Goal: Task Accomplishment & Management: Complete application form

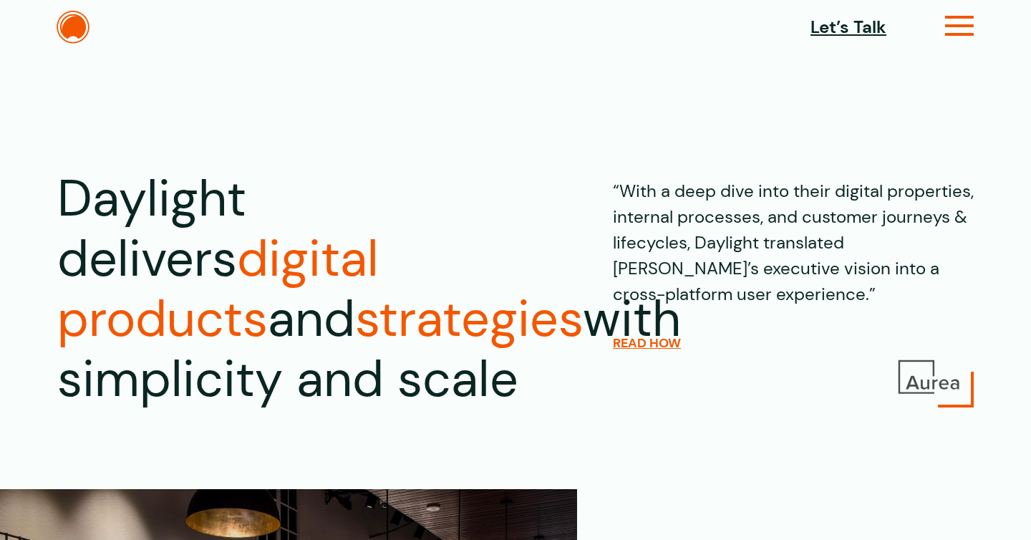
click at [965, 24] on icon at bounding box center [959, 31] width 29 height 15
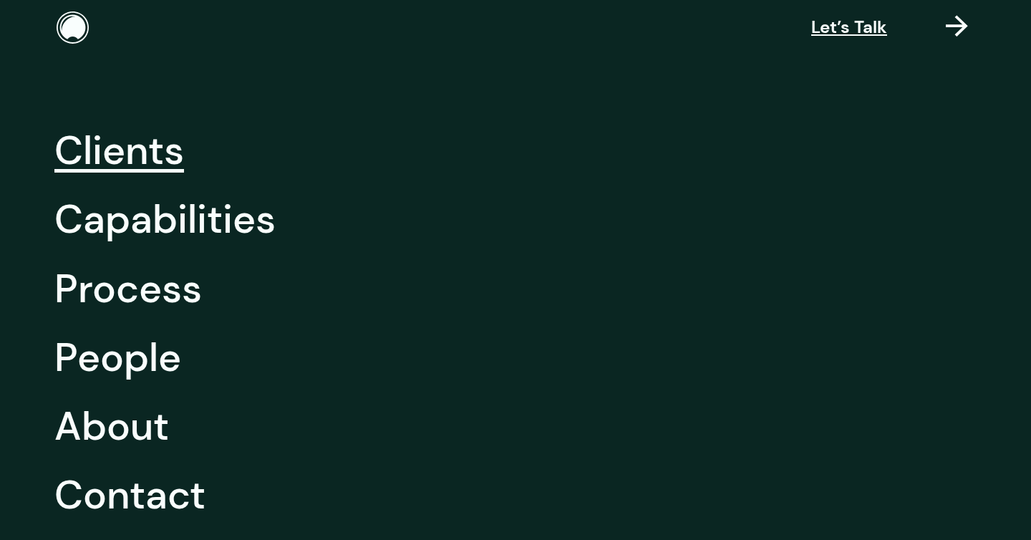
click at [119, 165] on link "Clients" at bounding box center [119, 150] width 130 height 69
click at [128, 224] on link "Capabilities" at bounding box center [164, 219] width 221 height 69
click at [128, 298] on link "Process" at bounding box center [127, 288] width 147 height 69
click at [126, 359] on link "People" at bounding box center [117, 357] width 127 height 69
click at [126, 419] on link "About" at bounding box center [111, 426] width 115 height 69
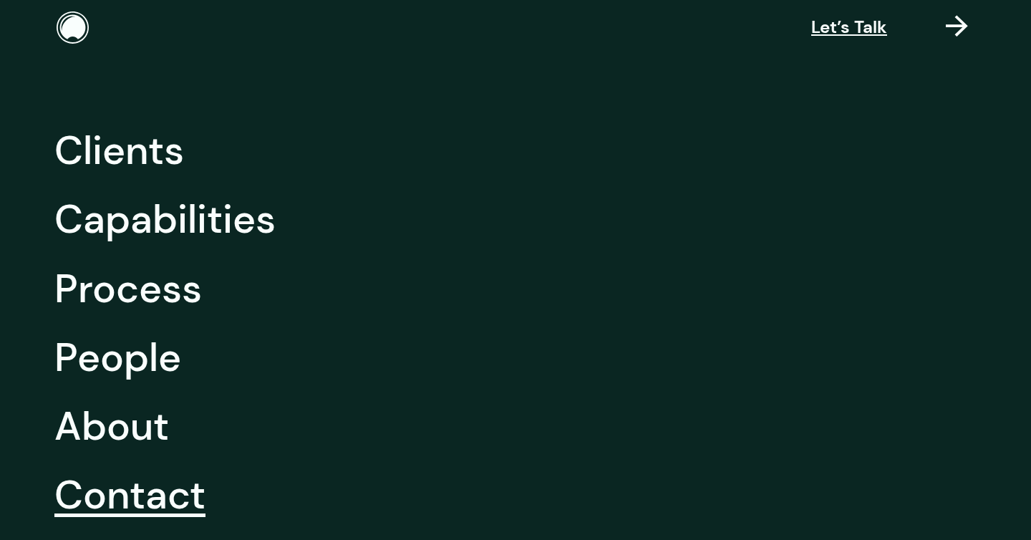
click at [147, 498] on link "Contact" at bounding box center [129, 494] width 151 height 69
click at [858, 29] on span "Let’s Talk" at bounding box center [849, 27] width 76 height 26
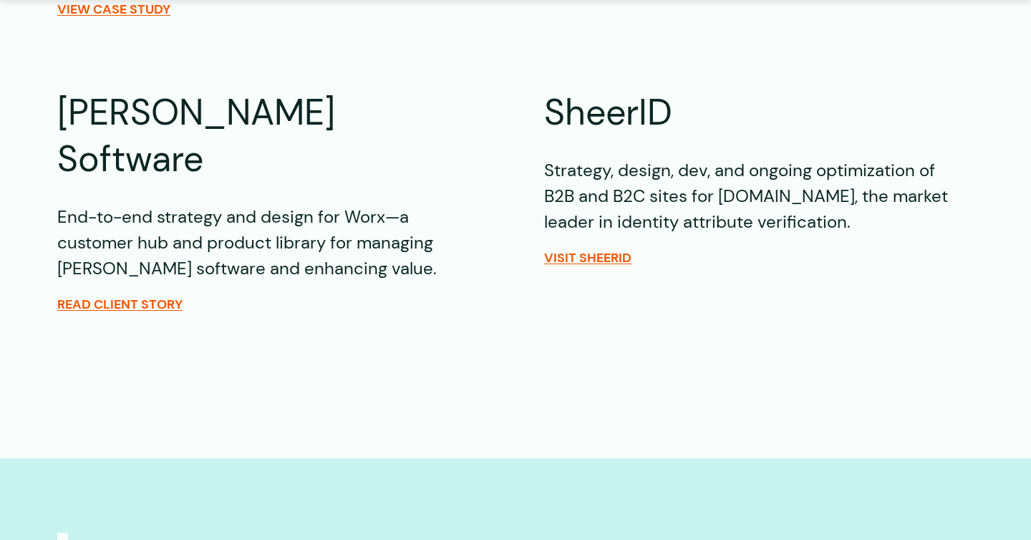
scroll to position [1171, 0]
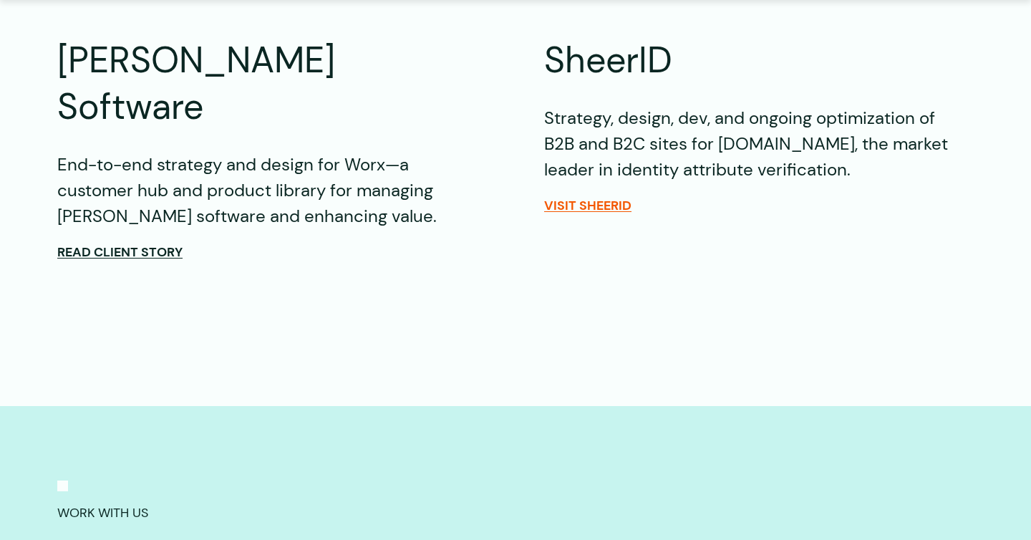
click at [136, 244] on span "Read Client Story" at bounding box center [119, 252] width 125 height 16
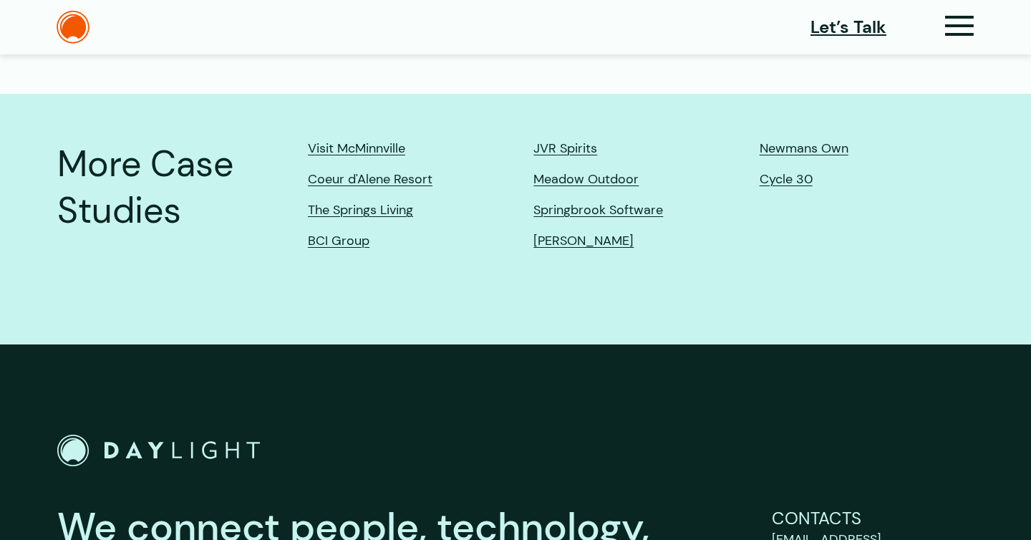
scroll to position [3353, 0]
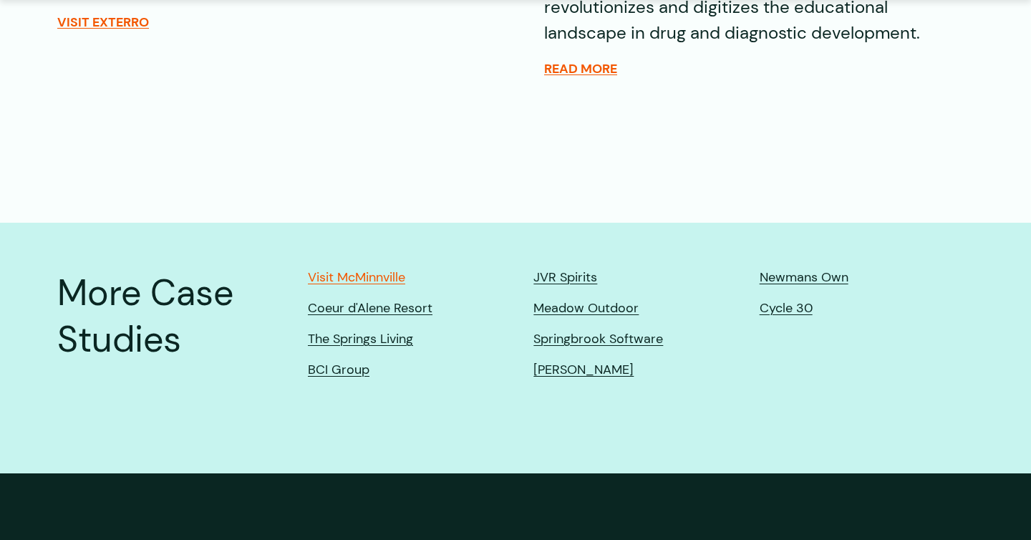
click at [377, 270] on link "Visit McMinnville" at bounding box center [356, 277] width 97 height 15
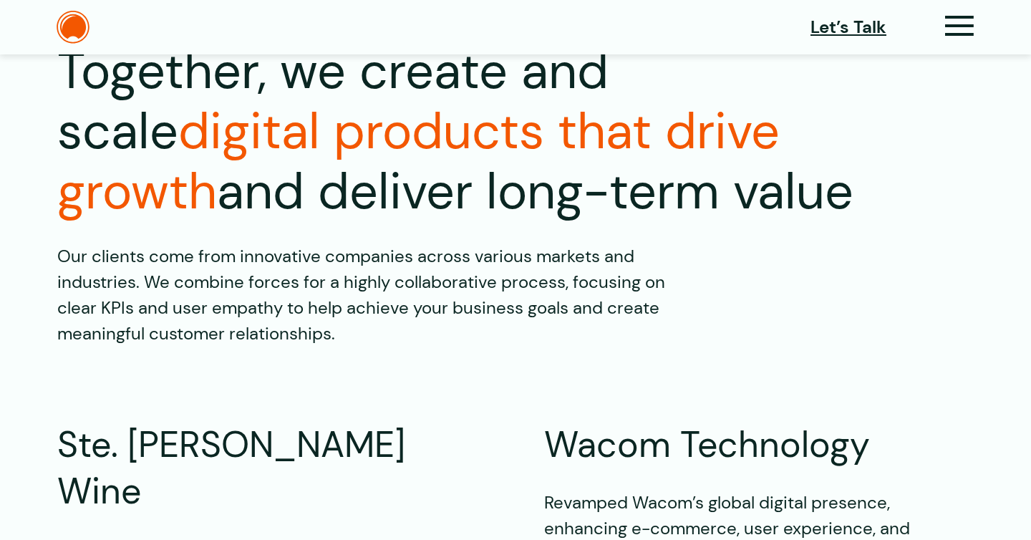
scroll to position [0, 0]
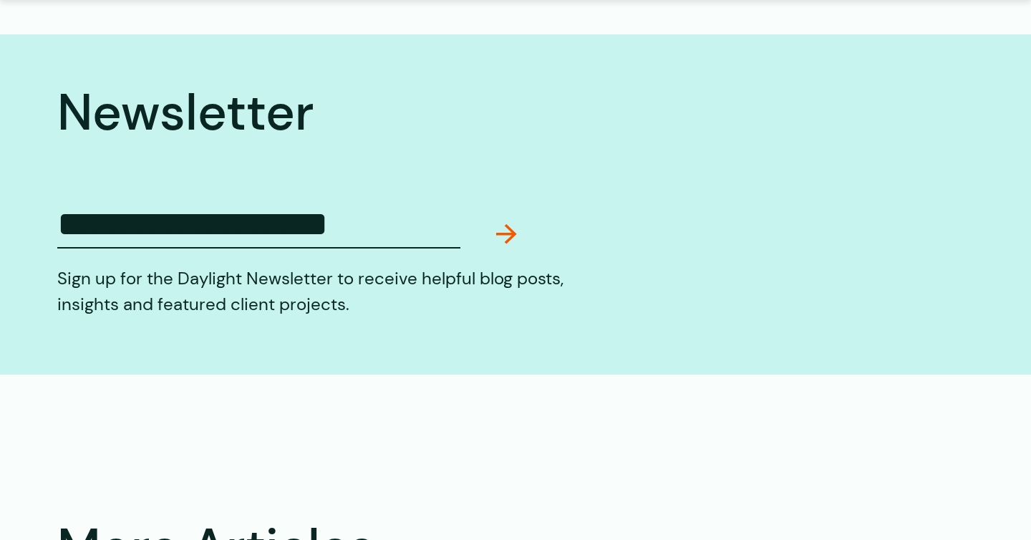
scroll to position [3491, 0]
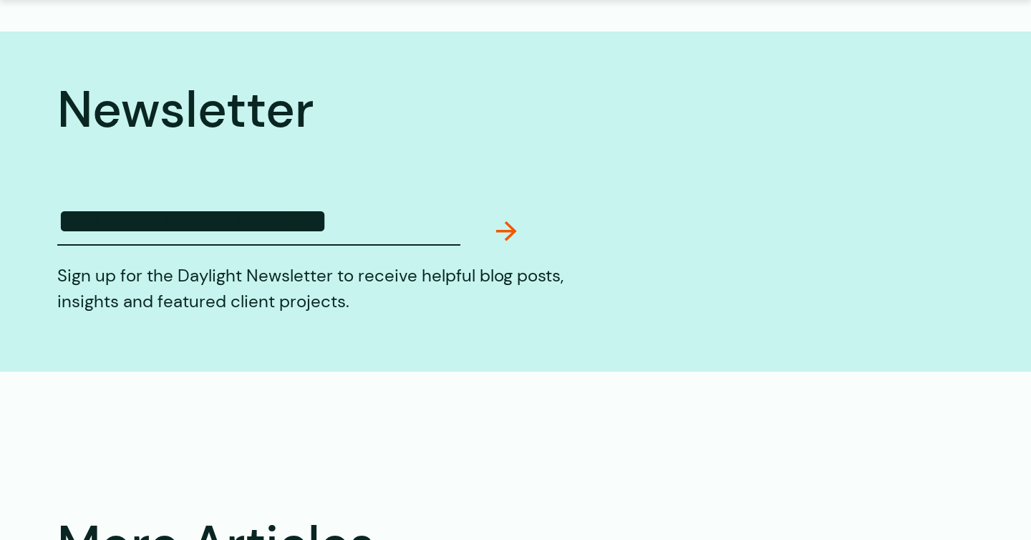
click at [310, 190] on input "Email (Required)" at bounding box center [258, 217] width 403 height 55
type input "**********"
click at [513, 221] on button "Submit" at bounding box center [506, 239] width 21 height 37
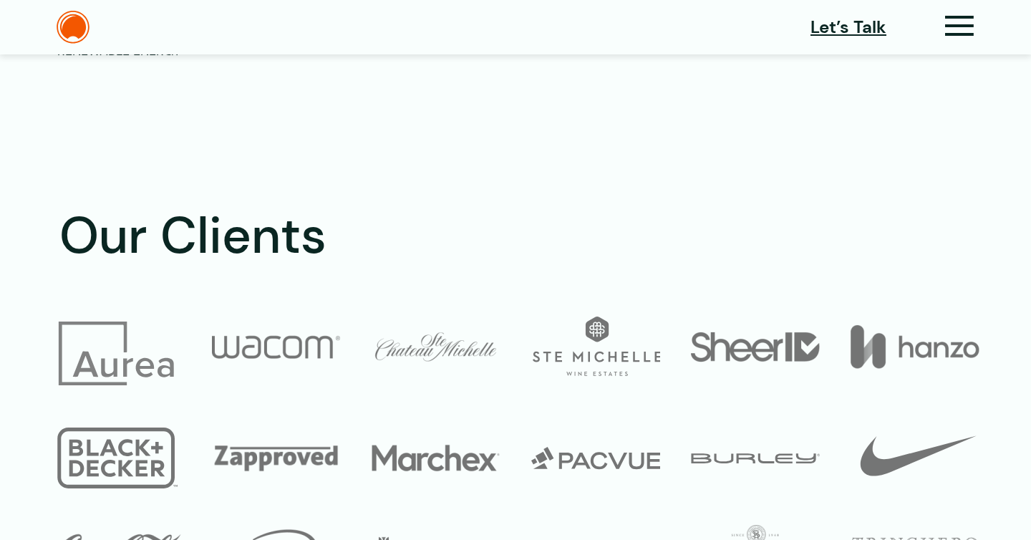
scroll to position [4614, 0]
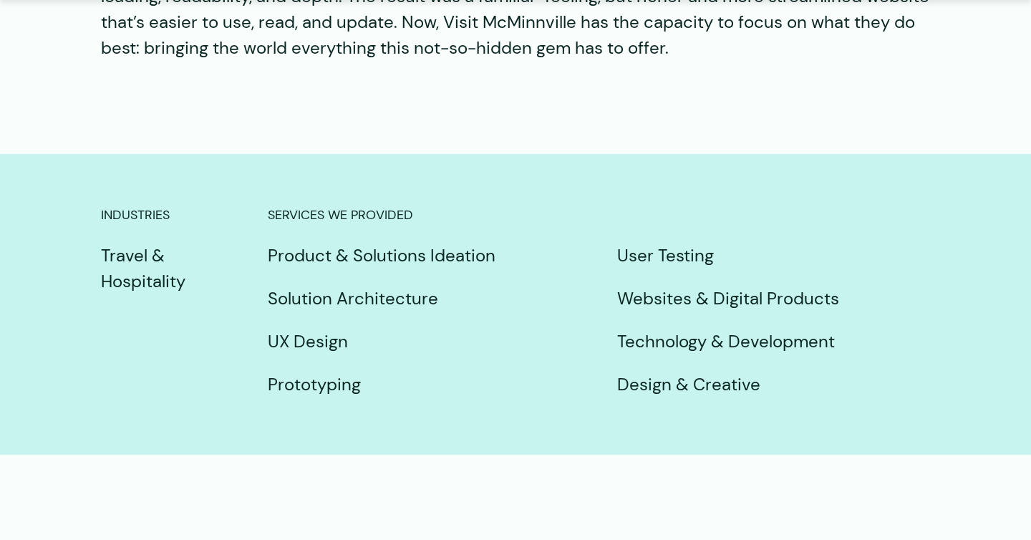
scroll to position [6094, 0]
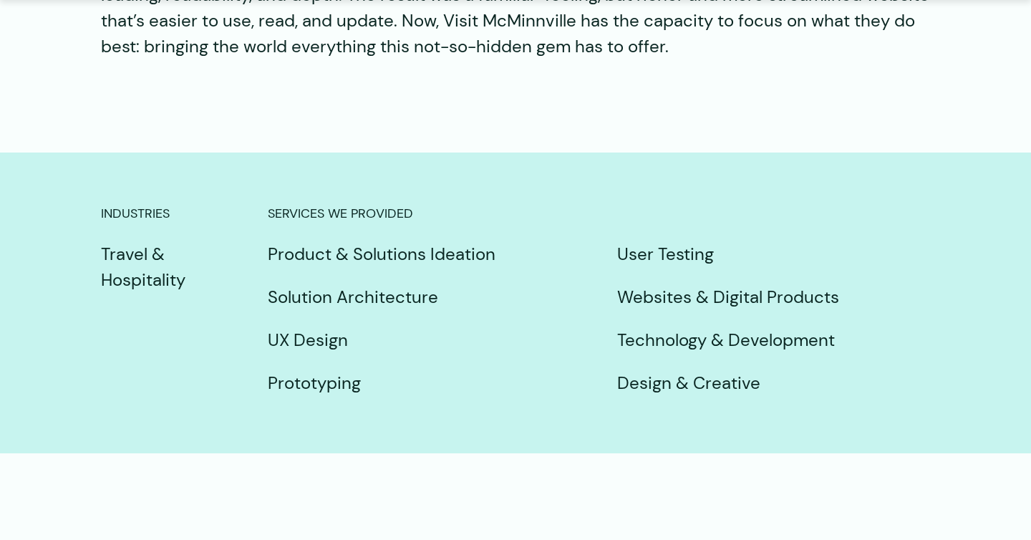
click at [313, 370] on p "Prototyping" at bounding box center [424, 383] width 313 height 26
click at [501, 370] on p "Prototyping" at bounding box center [424, 383] width 313 height 26
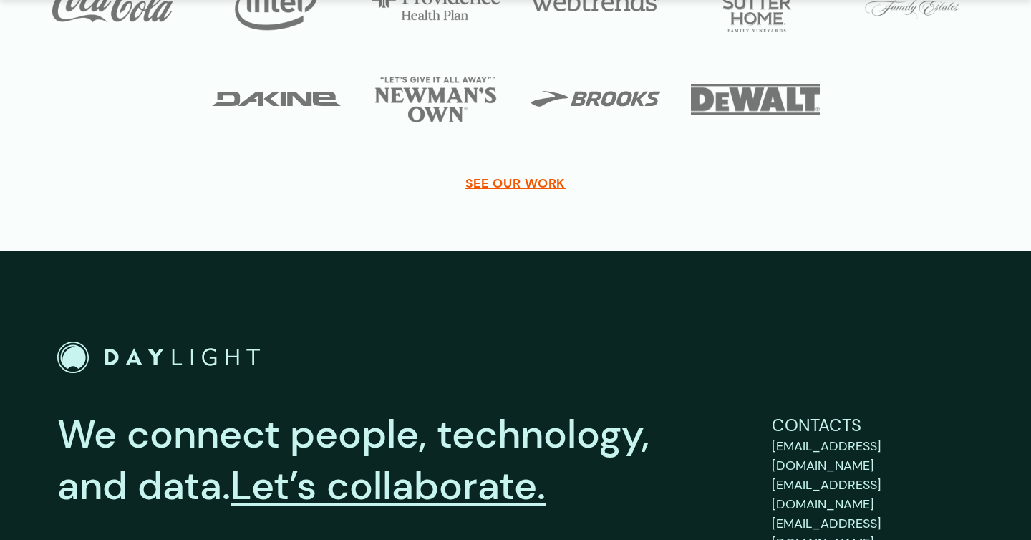
scroll to position [5631, 0]
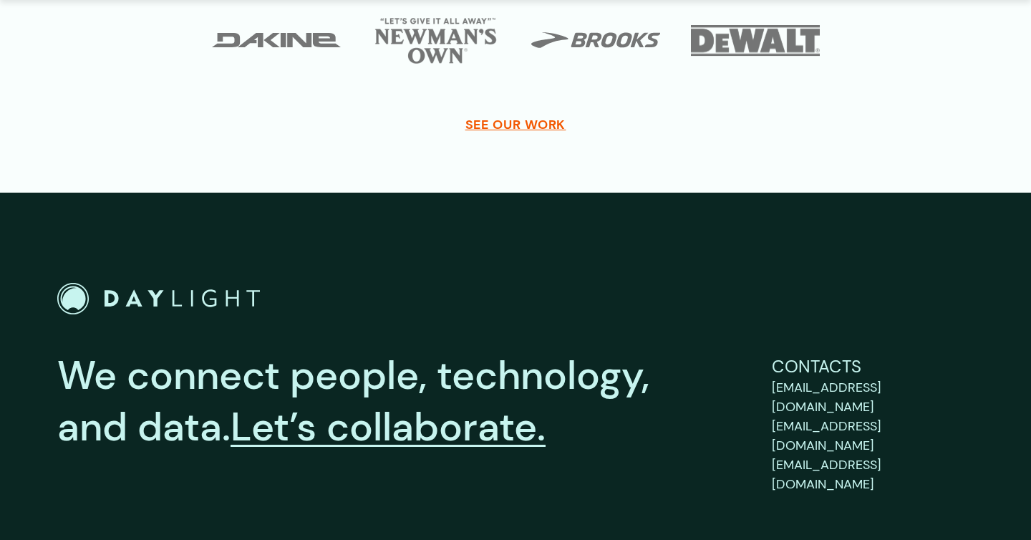
scroll to position [3580, 0]
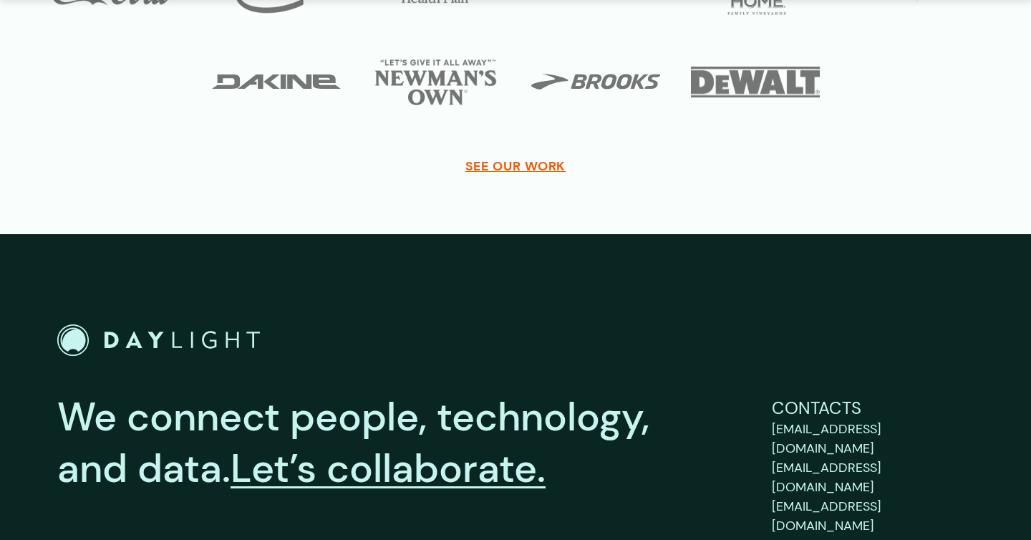
scroll to position [7351, 0]
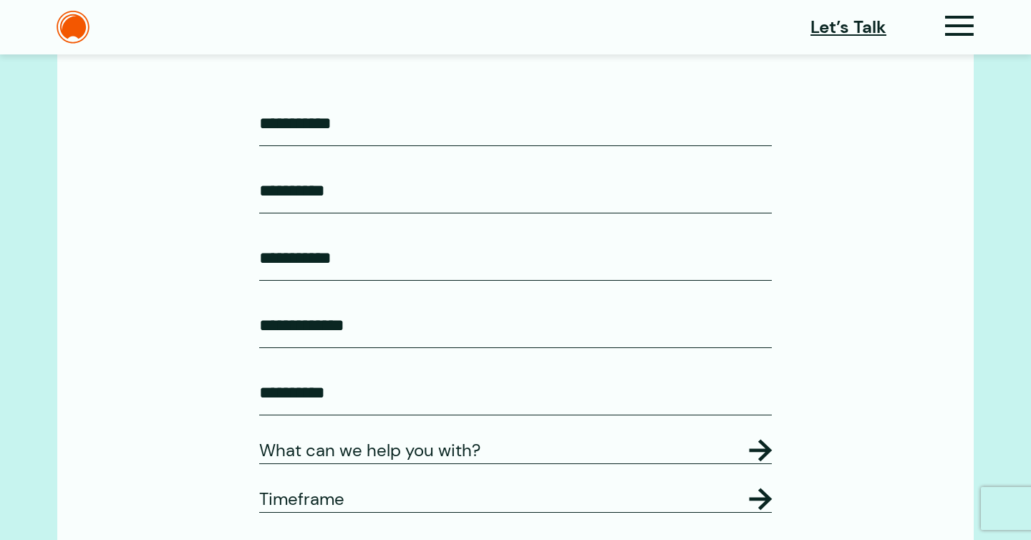
scroll to position [552, 0]
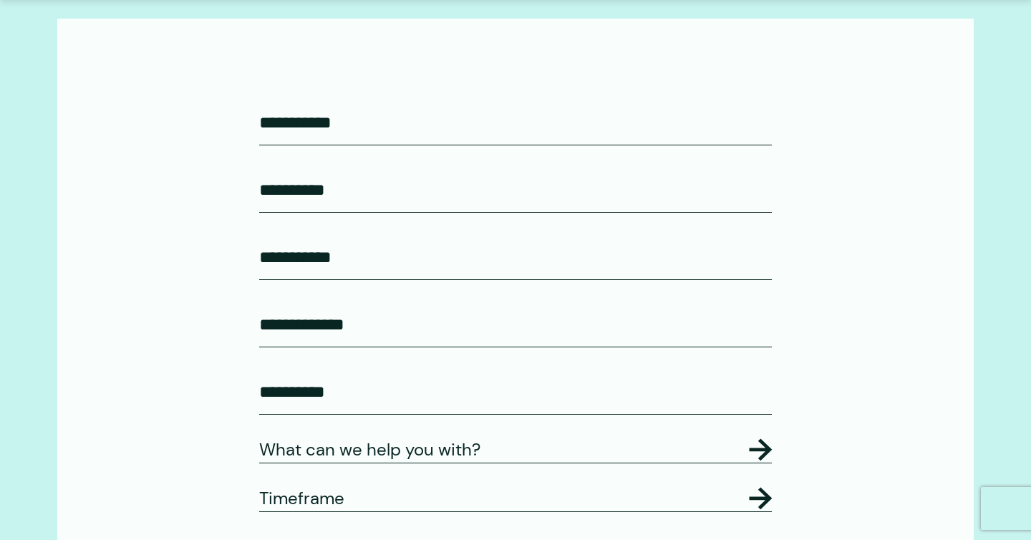
click at [362, 142] on input "First Name* (Required)" at bounding box center [515, 122] width 513 height 45
type input "******"
type input "*****"
type input "**********"
type input "******"
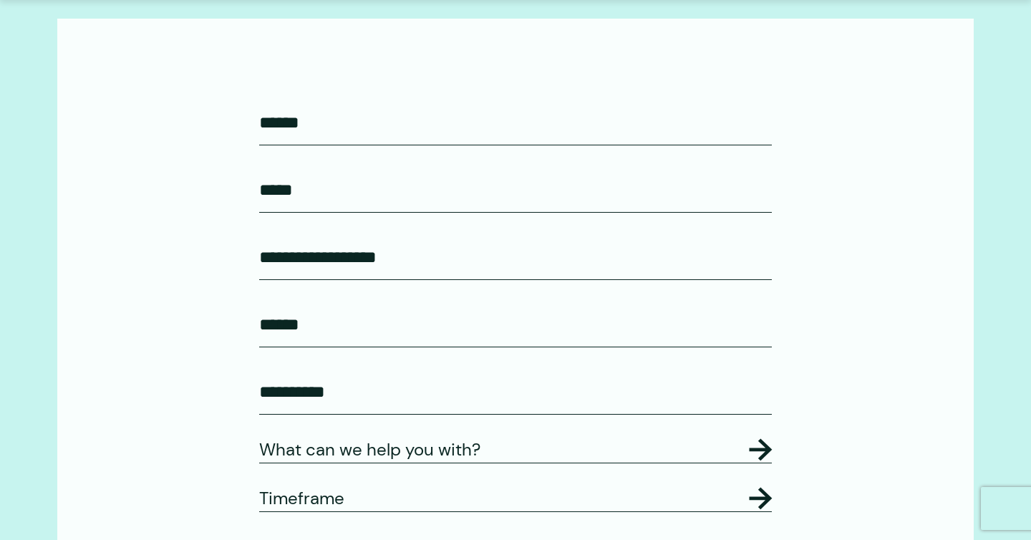
click at [314, 375] on input "Job Title* (Required)" at bounding box center [515, 391] width 513 height 45
type input "*****"
click at [366, 461] on legend "What can we help you with?" at bounding box center [515, 450] width 513 height 26
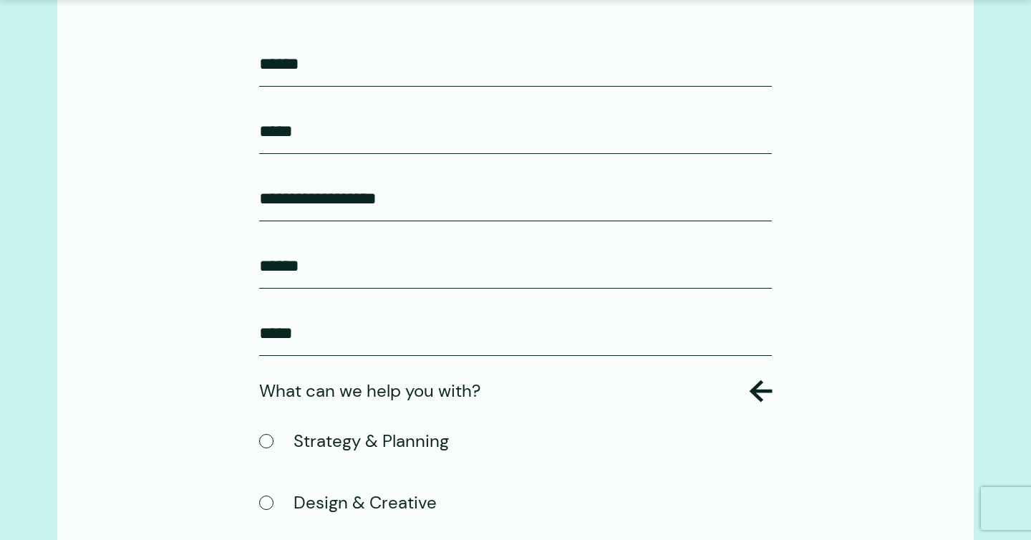
scroll to position [625, 0]
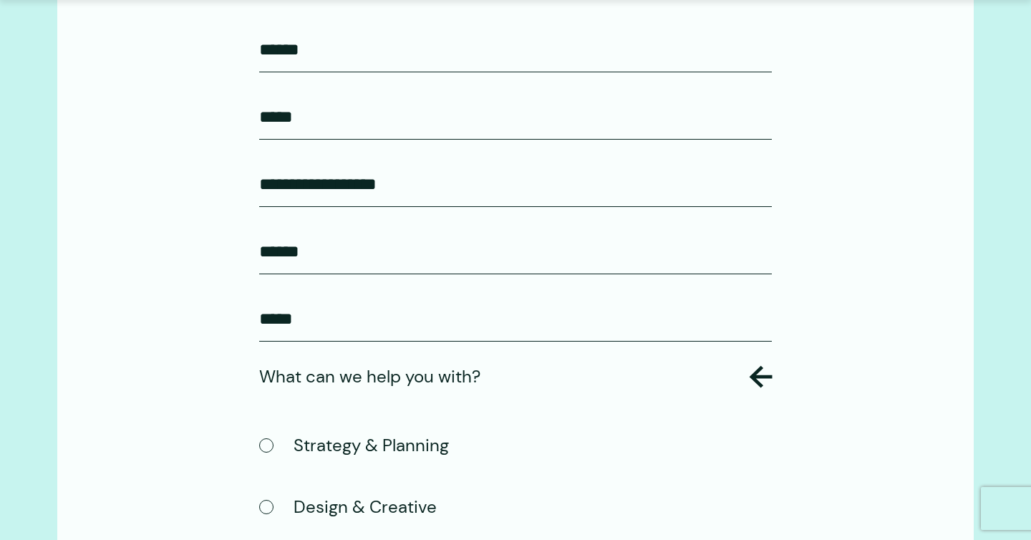
drag, startPoint x: 266, startPoint y: 116, endPoint x: 276, endPoint y: 115, distance: 9.3
click at [276, 115] on input "*****" at bounding box center [515, 117] width 513 height 45
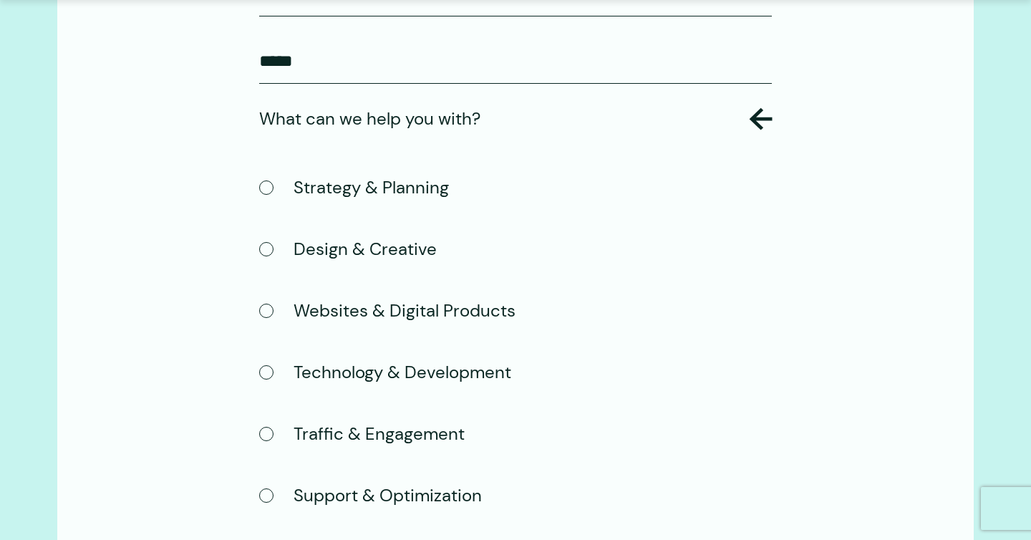
scroll to position [883, 0]
type input "****"
click at [349, 324] on label "Websites & Digital Products" at bounding box center [387, 310] width 256 height 29
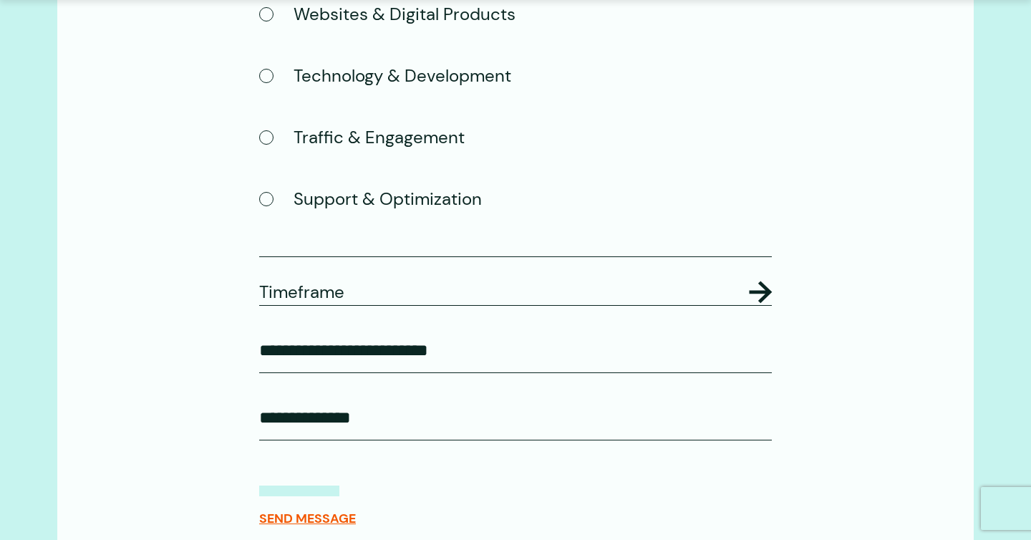
scroll to position [1183, 0]
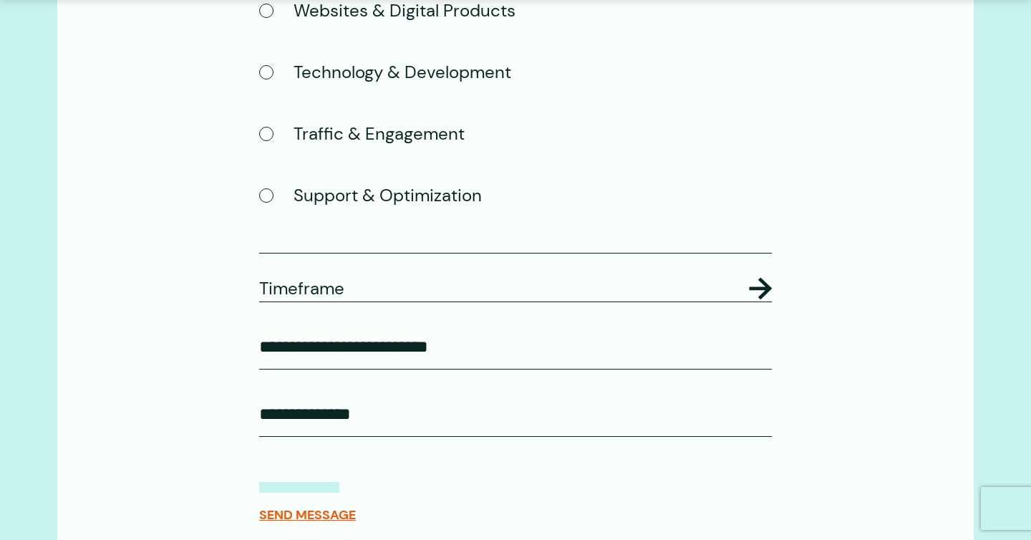
click at [345, 301] on legend "Timeframe" at bounding box center [515, 289] width 513 height 26
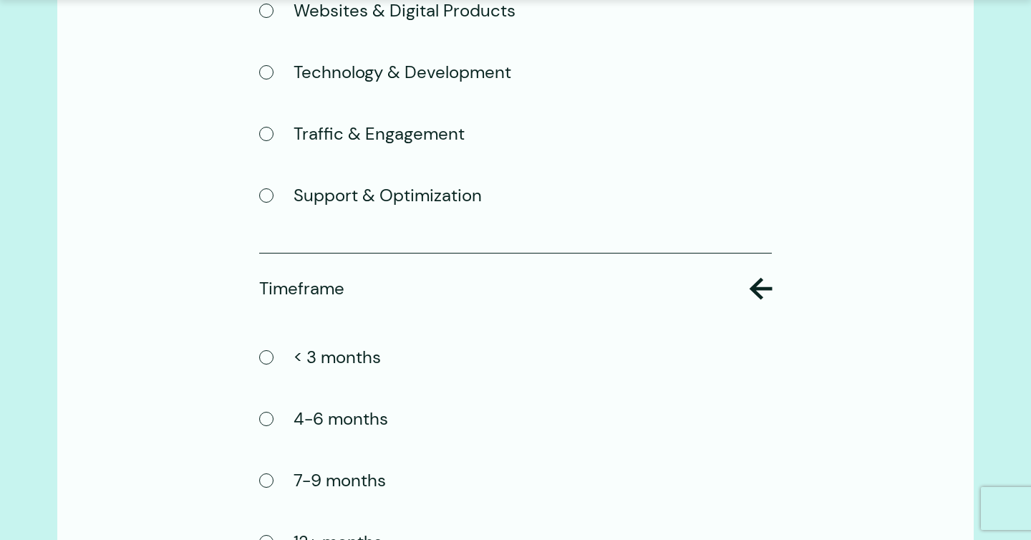
click at [342, 433] on label "4-6 months" at bounding box center [323, 419] width 129 height 29
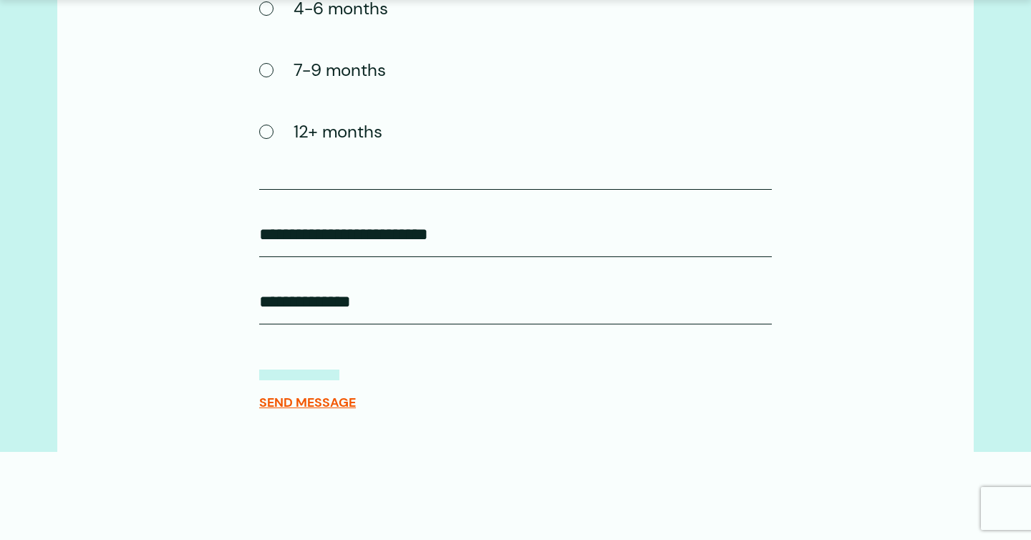
scroll to position [1594, 0]
click at [396, 256] on input "How did you hear about us?" at bounding box center [515, 232] width 513 height 45
type input "*"
type input "****"
click at [427, 323] on input "Anything else?" at bounding box center [515, 300] width 513 height 45
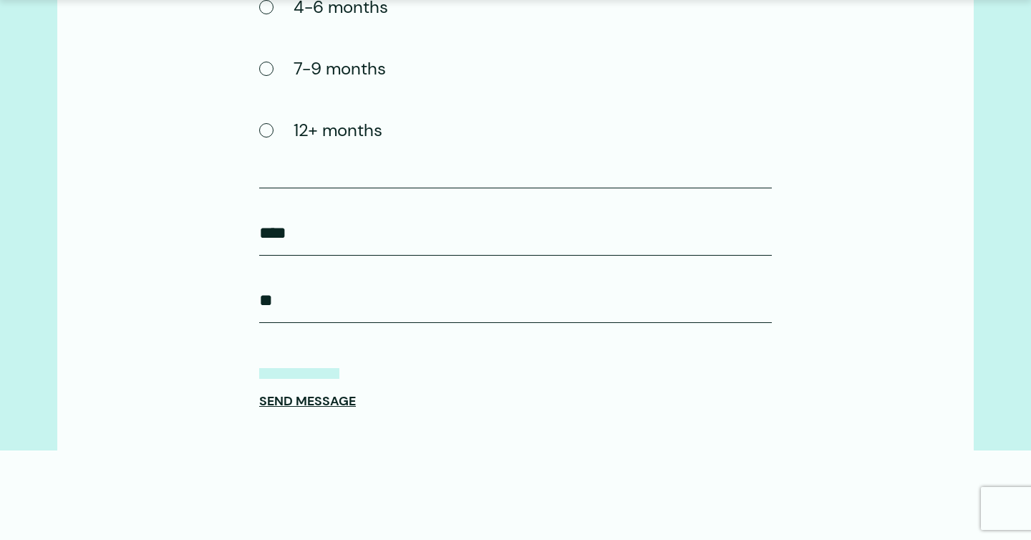
type input "**"
click at [336, 409] on span "SEND MESSAGE" at bounding box center [307, 401] width 97 height 16
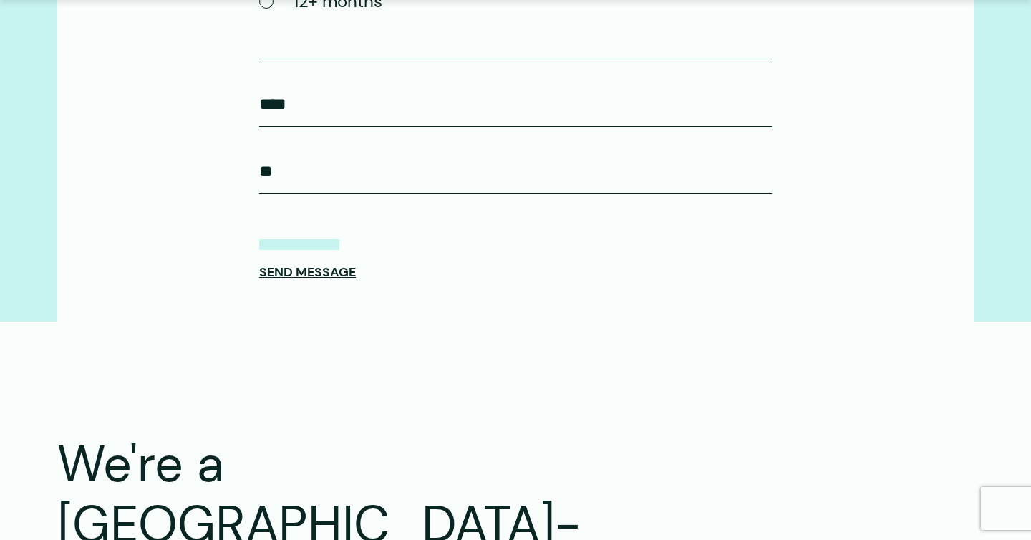
scroll to position [1727, 0]
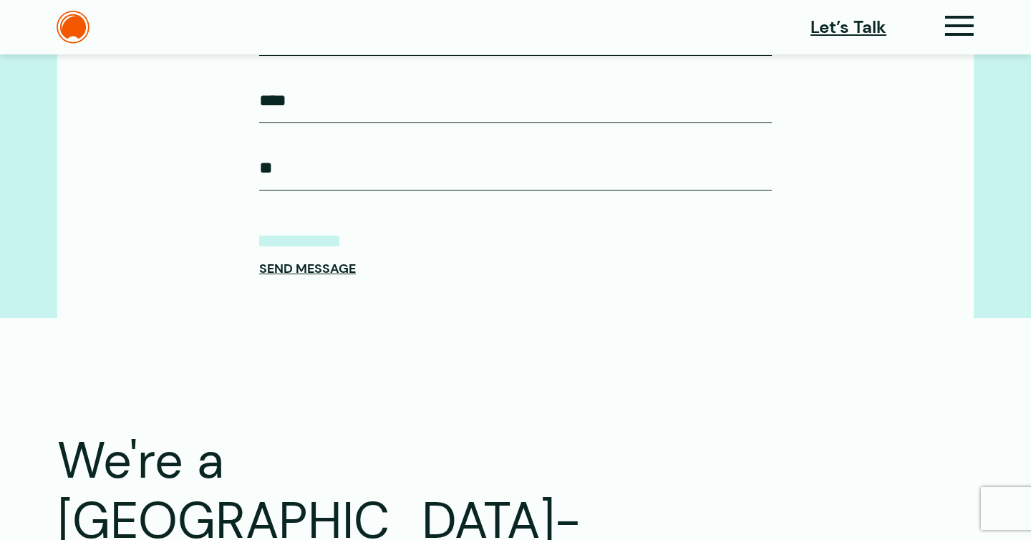
click at [322, 276] on span "SEND MESSAGE" at bounding box center [307, 269] width 97 height 16
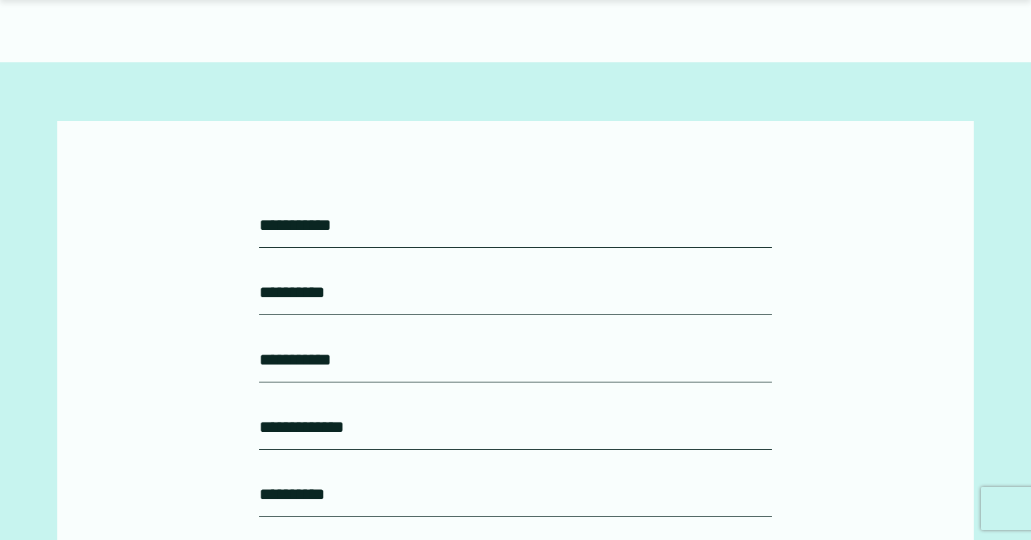
scroll to position [470, 0]
